Goal: Communication & Community: Answer question/provide support

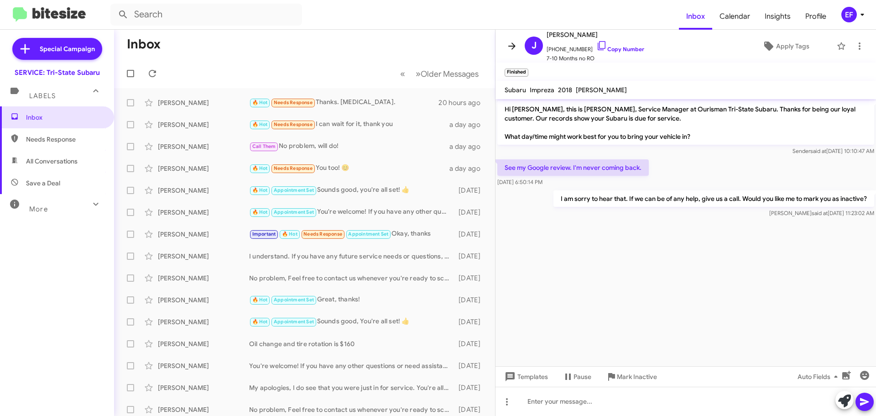
click at [512, 44] on icon at bounding box center [511, 46] width 11 height 11
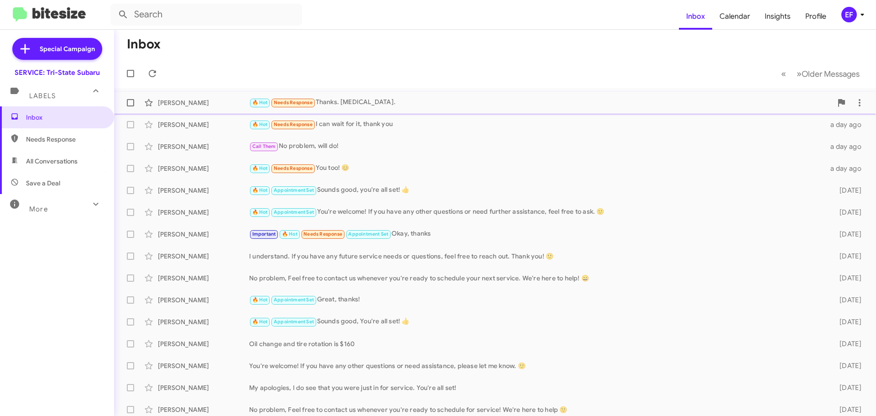
click at [350, 102] on div "🔥 Hot Needs Response Thanks. [MEDICAL_DATA]." at bounding box center [540, 102] width 583 height 10
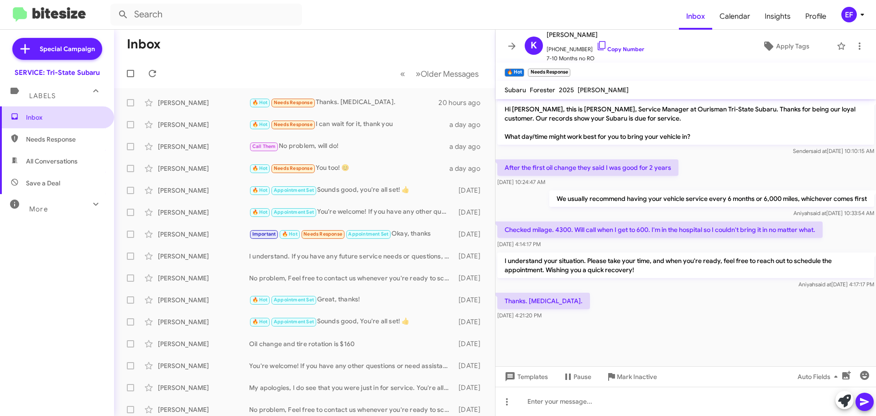
click at [38, 112] on span "Inbox" at bounding box center [57, 117] width 114 height 22
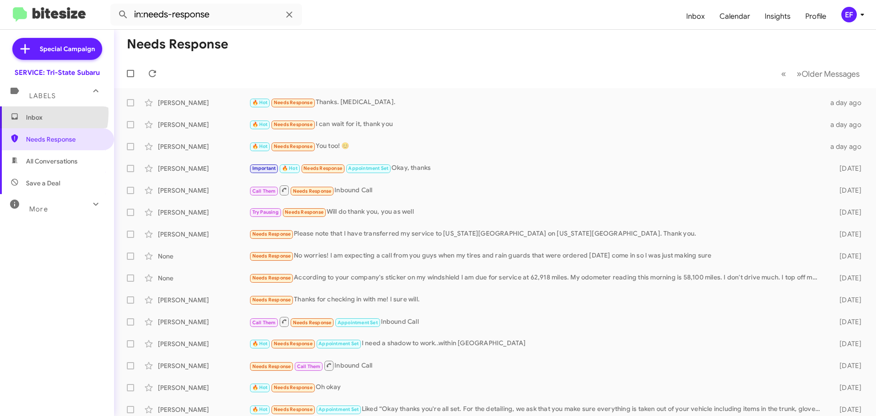
click at [27, 113] on span "Inbox" at bounding box center [65, 117] width 78 height 9
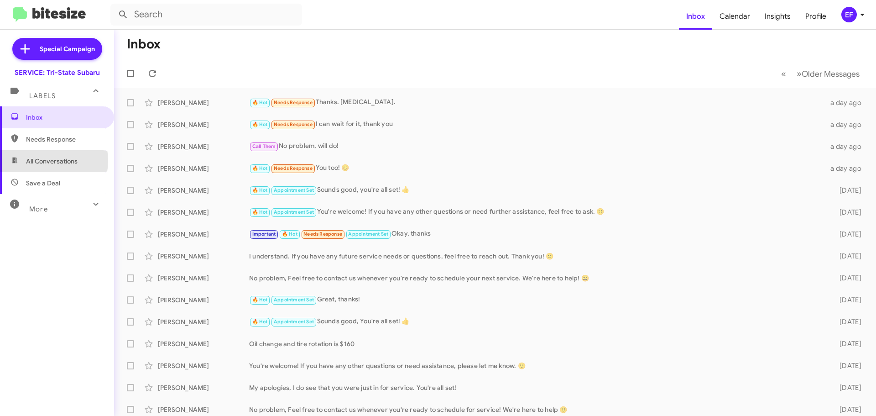
click at [42, 161] on span "All Conversations" at bounding box center [52, 160] width 52 height 9
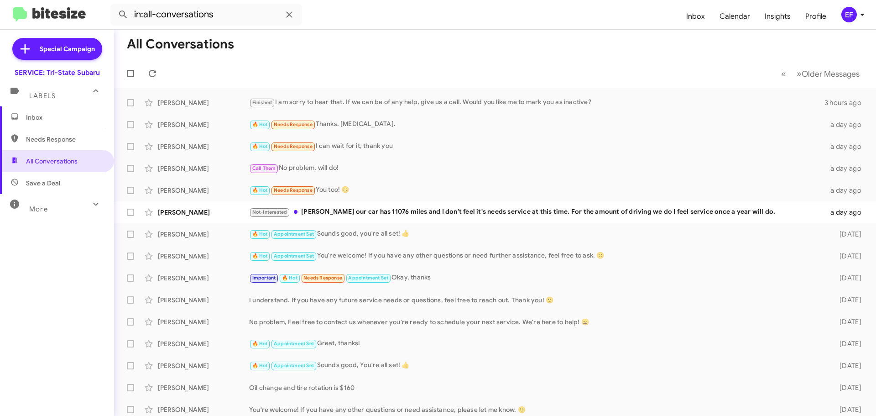
click at [32, 182] on span "Save a Deal" at bounding box center [43, 182] width 34 height 9
type input "in:not-interested"
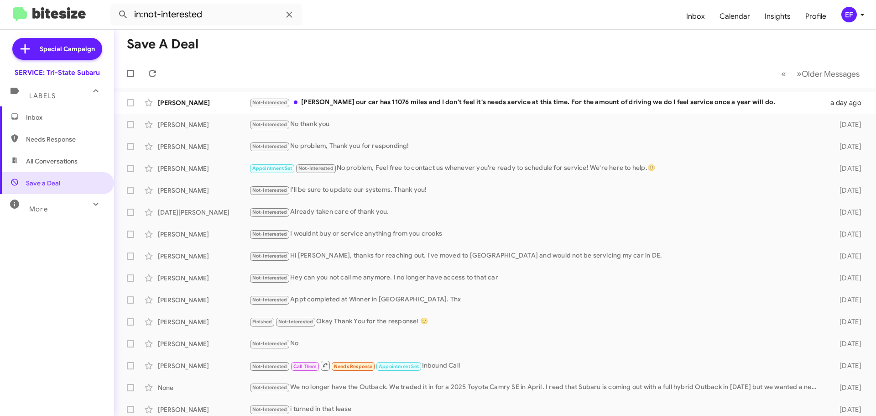
click at [39, 118] on span "Inbox" at bounding box center [65, 117] width 78 height 9
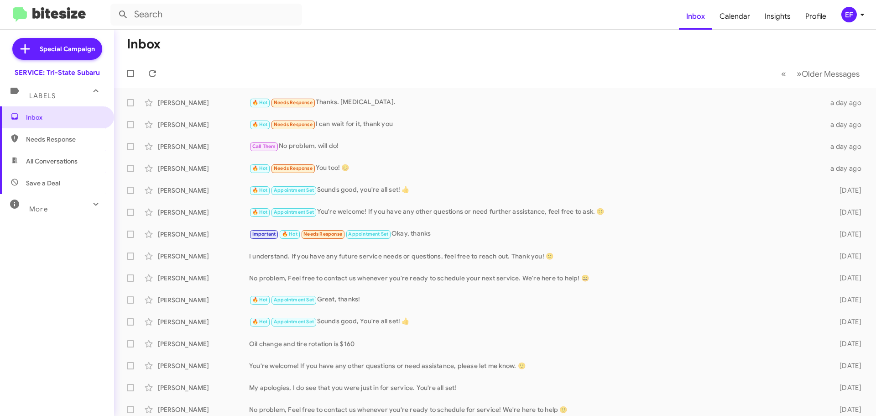
click at [29, 178] on span "Save a Deal" at bounding box center [57, 183] width 114 height 22
type input "in:not-interested"
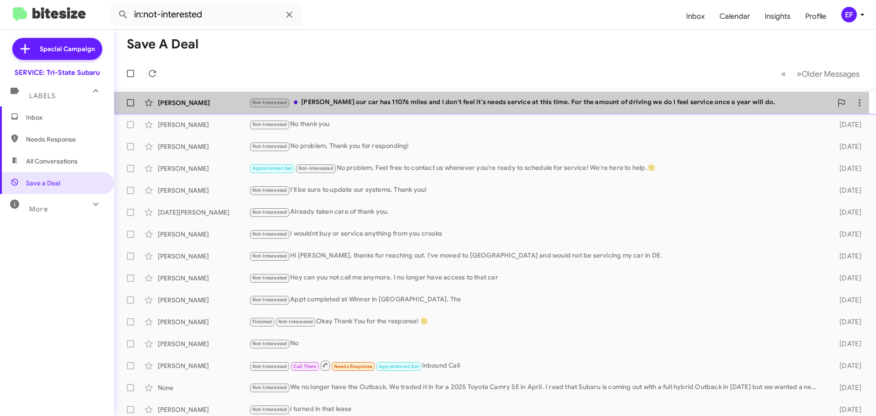
click at [338, 102] on div "Not-Interested [PERSON_NAME] our car has 11076 miles and I don't feel it's need…" at bounding box center [540, 102] width 583 height 10
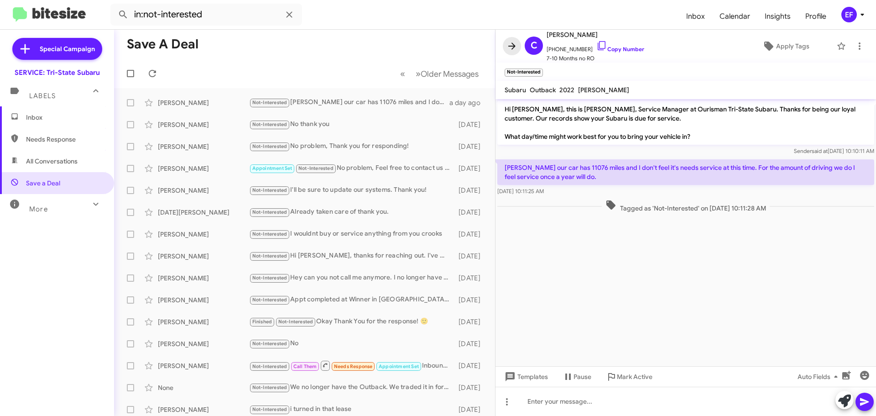
click at [511, 44] on icon at bounding box center [511, 46] width 11 height 11
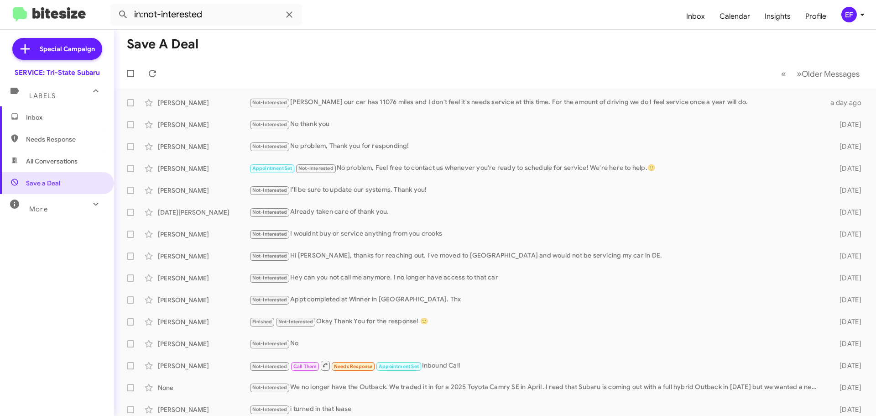
click at [32, 117] on span "Inbox" at bounding box center [65, 117] width 78 height 9
